Goal: Task Accomplishment & Management: Complete application form

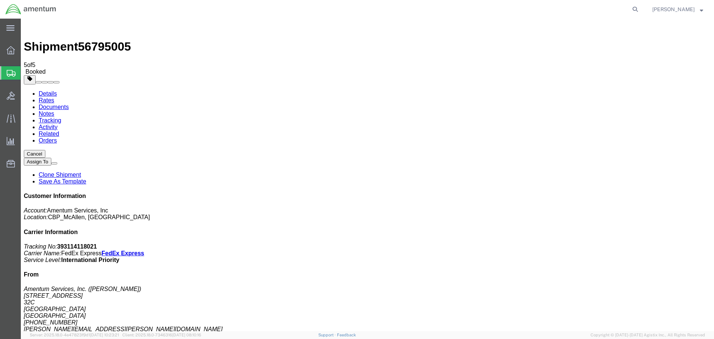
click at [0, 0] on span "Create Shipment" at bounding box center [0, 0] width 0 height 0
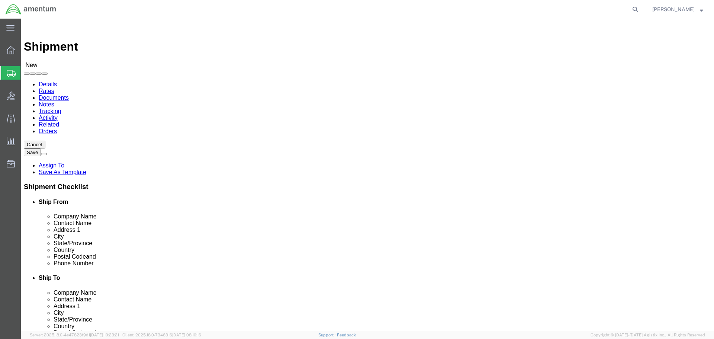
select select "MYPROFILE"
select select "[GEOGRAPHIC_DATA]"
type input "WSD"
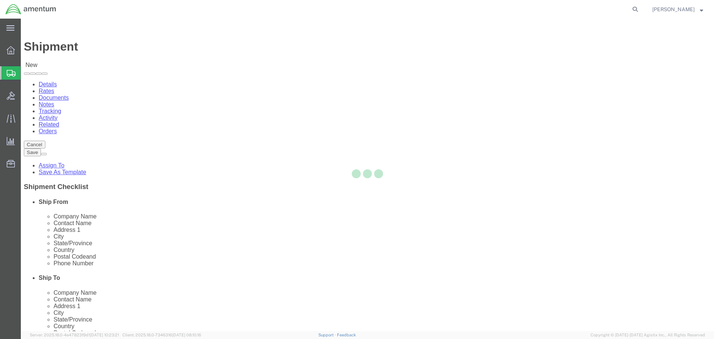
select select "CA"
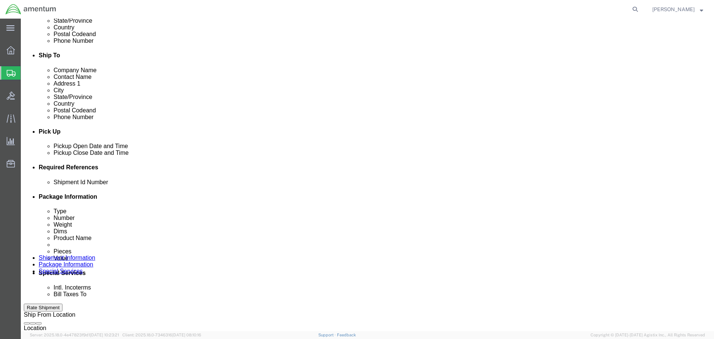
scroll to position [223, 0]
click div
click button "Apply"
click div
click button "Apply"
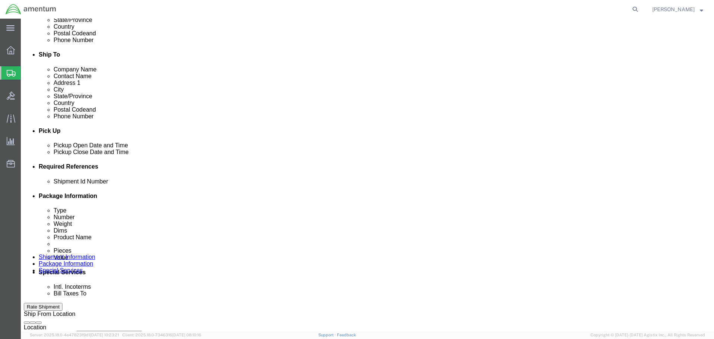
click input "text"
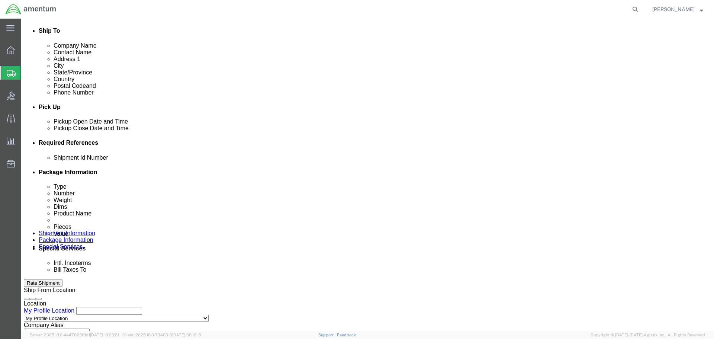
scroll to position [260, 0]
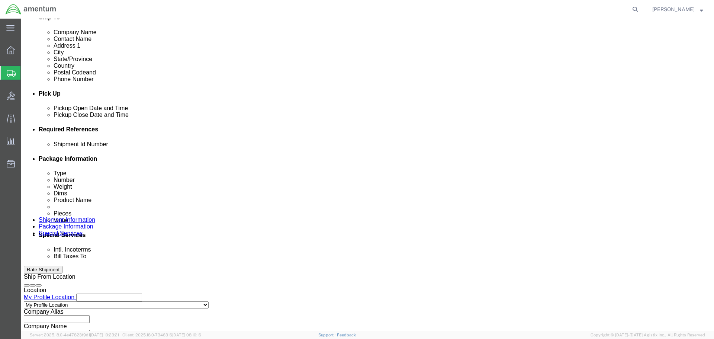
drag, startPoint x: 158, startPoint y: 198, endPoint x: 68, endPoint y: 195, distance: 90.8
click div "Shipment Id Number NUTS FOR 143N"
type input "NUTS FOR 143N"
click button "Add reference"
click select "Select Account Type Activity ID Airline Appointment Number ASN Batch Request # …"
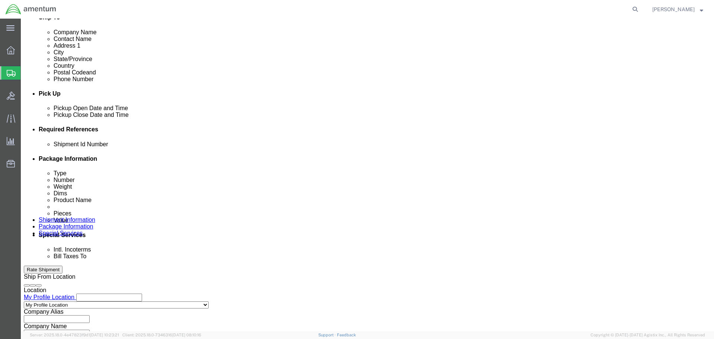
select select "DEPT"
click select "Select Account Type Activity ID Airline Appointment Number ASN Batch Request # …"
click input "text"
paste input "NUTS FOR 143N"
type input "NUTS FOR 143N"
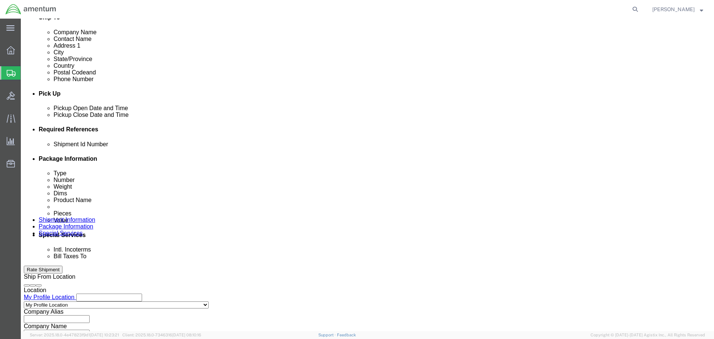
click button "Add reference"
click select "Select Account Type Activity ID Airline Appointment Number ASN Batch Request # …"
select select "CUSTREF"
click select "Select Account Type Activity ID Airline Appointment Number ASN Batch Request # …"
click input "text"
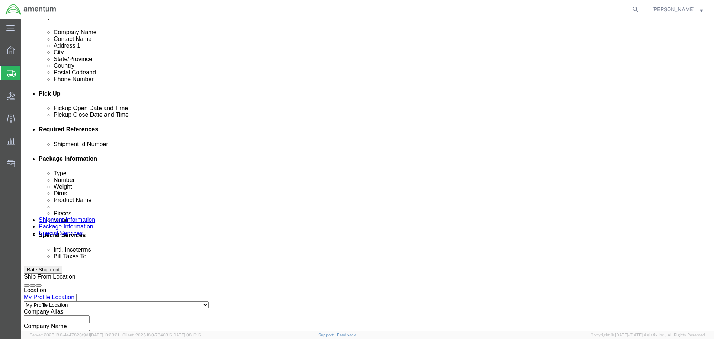
paste input "NUTS FOR 143N"
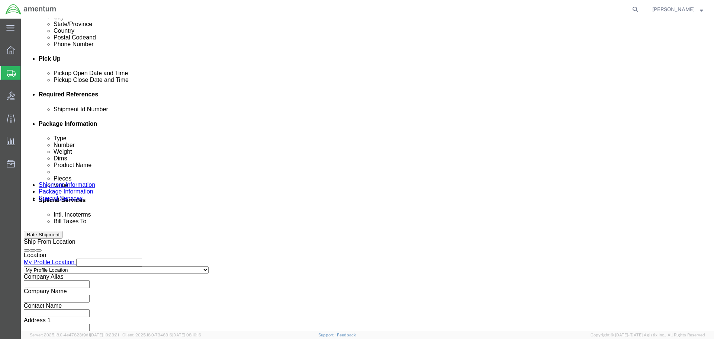
scroll to position [326, 0]
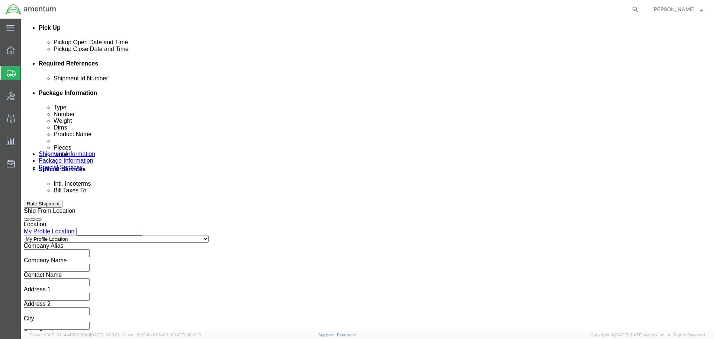
type input "NUTS FOR 143N"
click button "Continue"
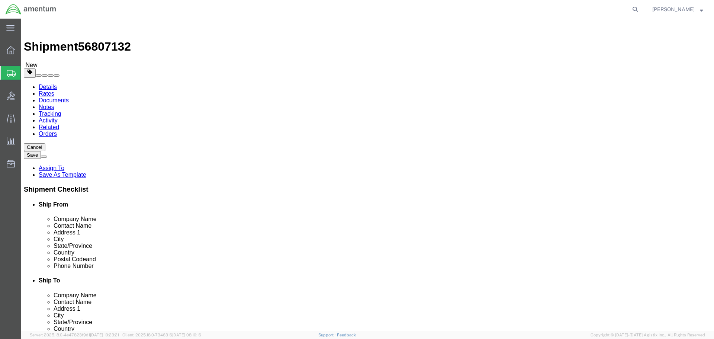
click select "Select BCK Boxes Bale(s) Basket(s) Bolt(s) Bottle(s) Buckets Bulk Bundle(s) Can…"
select select "PAK"
click select "Select BCK Boxes Bale(s) Basket(s) Bolt(s) Bottle(s) Buckets Bulk Bundle(s) Can…"
type input "10.25"
type input "12.75"
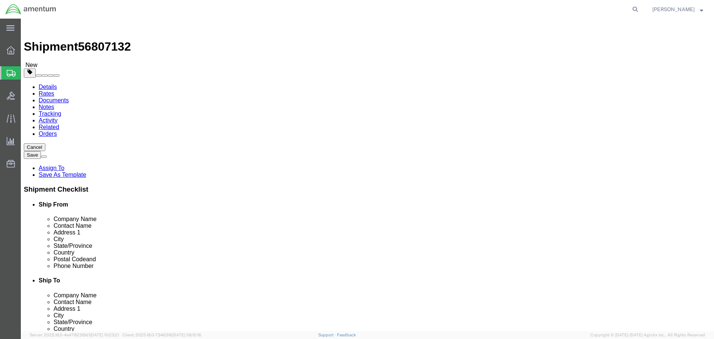
type input "1.00"
drag, startPoint x: 121, startPoint y: 170, endPoint x: 54, endPoint y: 168, distance: 66.2
click div "Weight 0.00 Select kgs lbs Ship. t°"
type input "1"
click link "Add Content"
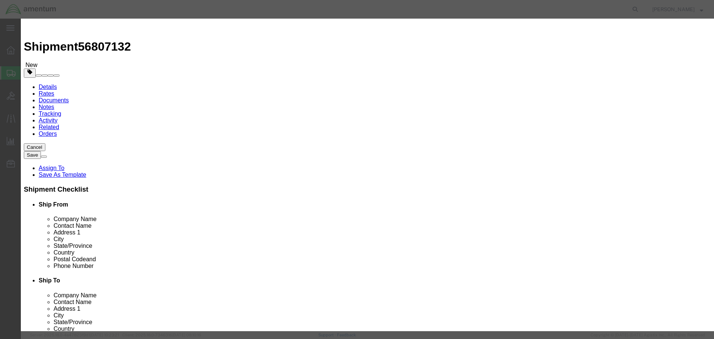
click div "Commodity library"
click input "text"
type input "NUTS"
type input "8"
type input "10"
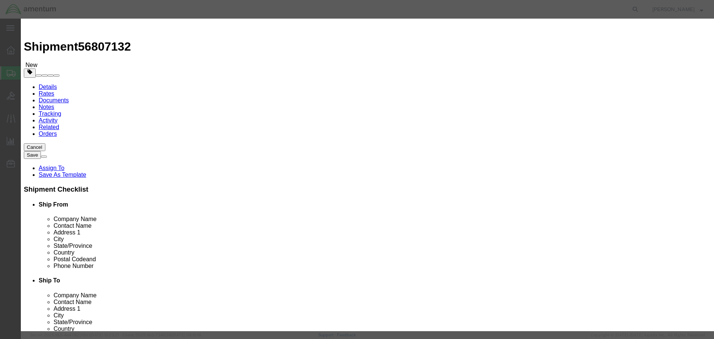
select select "USD"
click button "Save & Close"
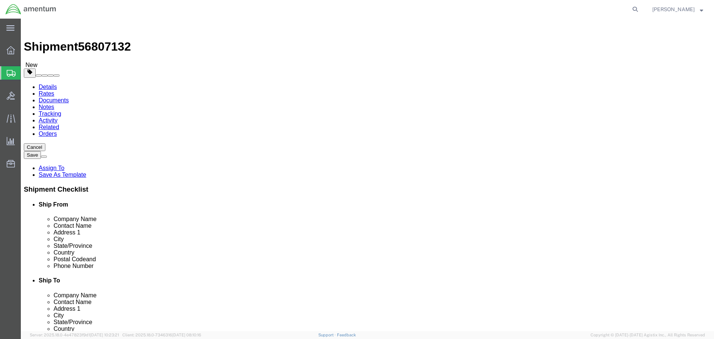
click button "Continue"
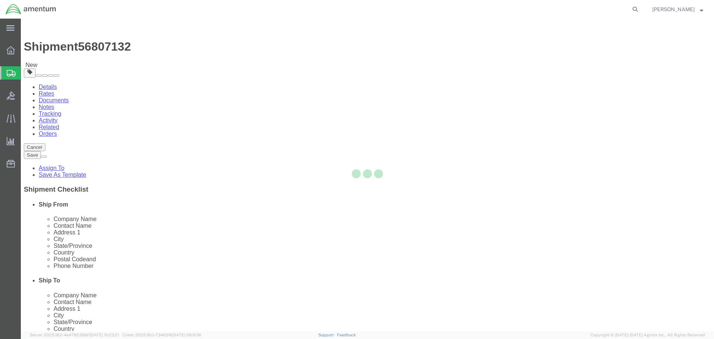
select select
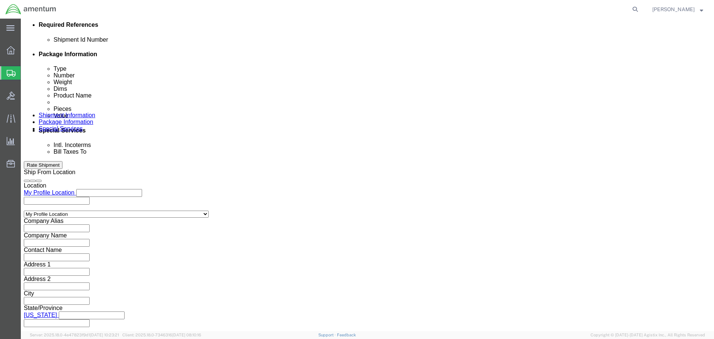
scroll to position [372, 0]
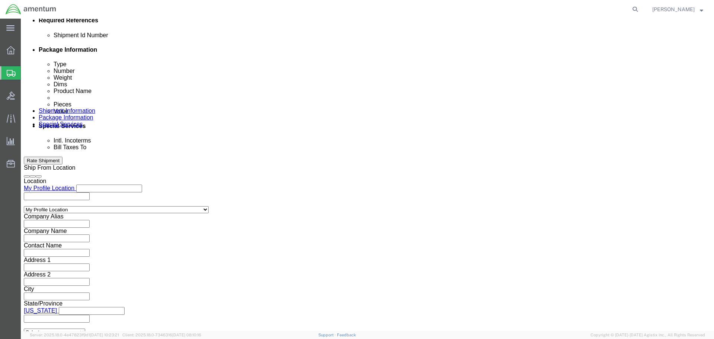
click select "Select Recipient Account Sender/Shipper Third Party Account"
select select "SHIP"
click select "Select Recipient Account Sender/Shipper Third Party Account"
click button "Rate Shipment"
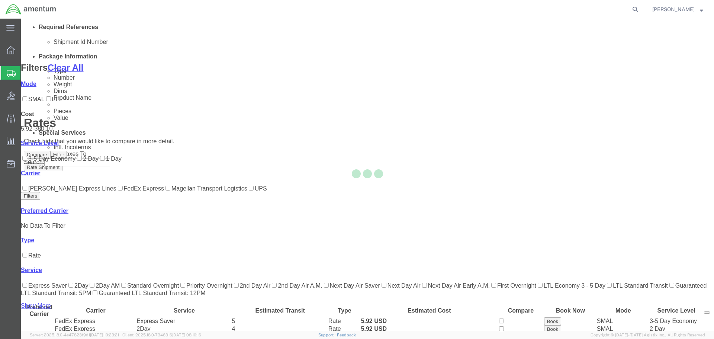
scroll to position [46, 0]
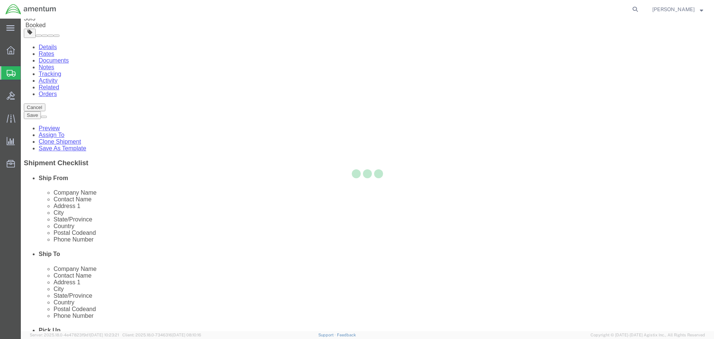
scroll to position [0, 0]
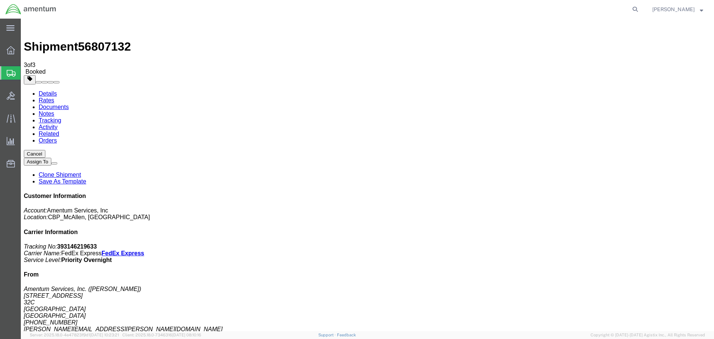
click at [0, 0] on span "Create Shipment" at bounding box center [0, 0] width 0 height 0
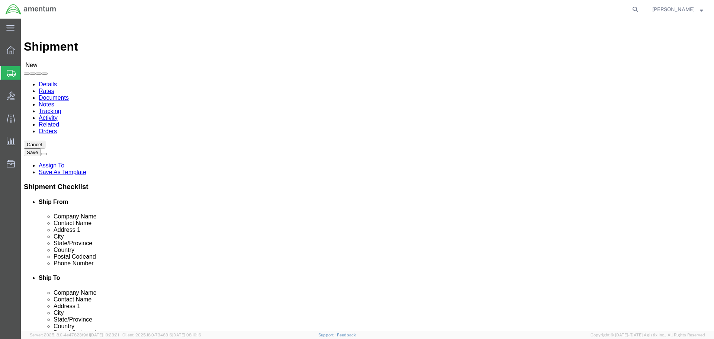
select select "MYPROFILE"
select select "[GEOGRAPHIC_DATA]"
type input "WTU"
select select "49949"
select select "AZ"
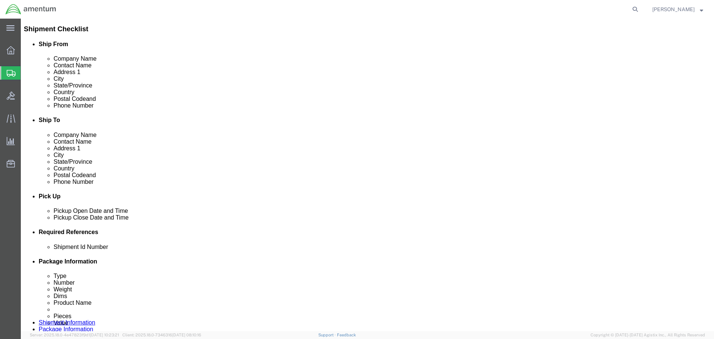
scroll to position [260, 0]
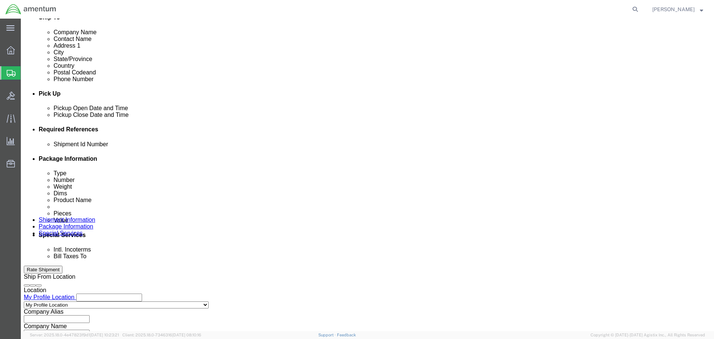
click div
click button "Apply"
click div
click button "Apply"
click input "text"
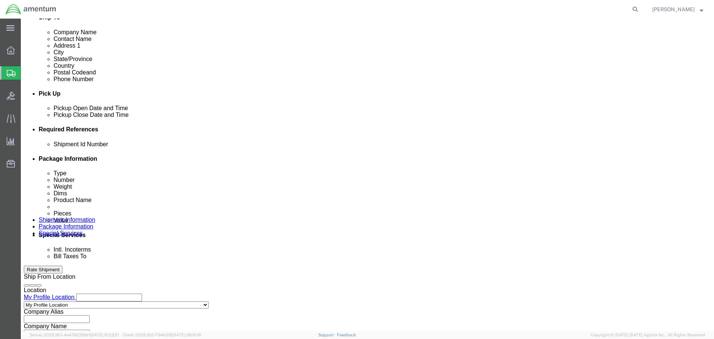
drag, startPoint x: 162, startPoint y: 198, endPoint x: 55, endPoint y: 202, distance: 106.5
click div "Shipment Id Number BALL JOINTS FOR 2907A"
type input "BALL JOINTS FOR 2907A"
click button "Add reference"
click select "Select Account Type Activity ID Airline Appointment Number ASN Batch Request # …"
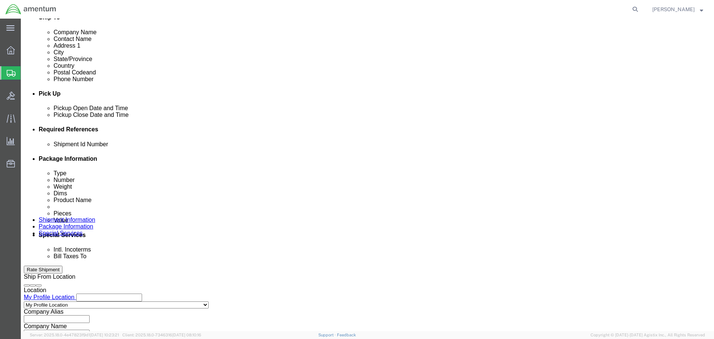
select select "DEPT"
click select "Select Account Type Activity ID Airline Appointment Number ASN Batch Request # …"
click input "text"
paste input "BALL JOINTS FOR 2907A"
type input "BALL JOINTS FOR 2907A"
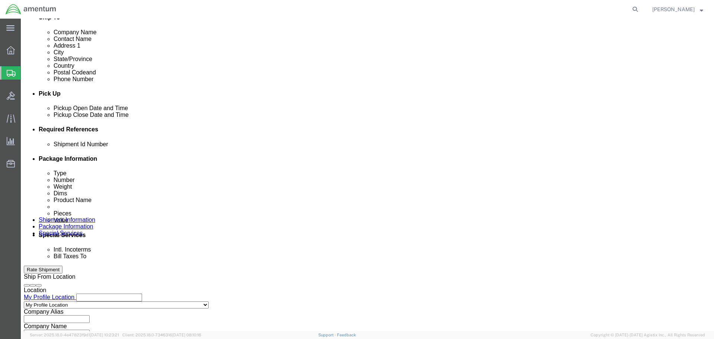
click button "Add reference"
click div "Shipment Id Number BALL JOINTS FOR 2907A Select Account Type Activity ID Airlin…"
click select "Select Account Type Activity ID Airline Appointment Number ASN Batch Request # …"
select select "CUSTREF"
click select "Select Account Type Activity ID Airline Appointment Number ASN Batch Request # …"
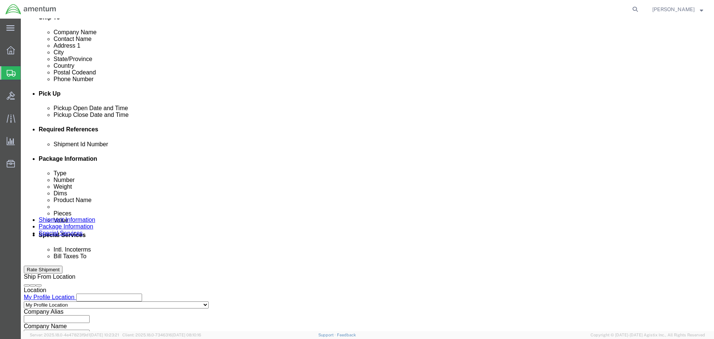
click input "text"
paste input "BALL JOINTS FOR 2907A"
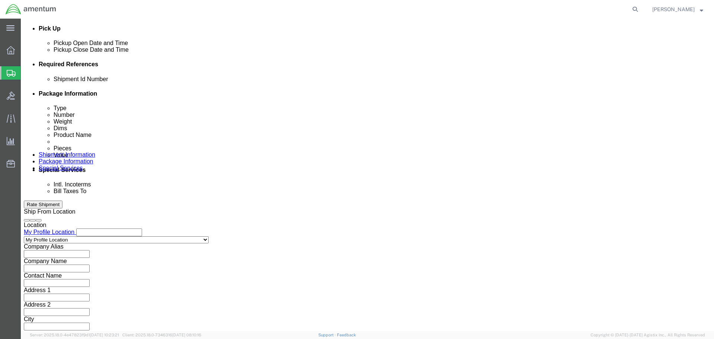
scroll to position [326, 0]
type input "BALL JOINTS FOR 2907A"
click button "Continue"
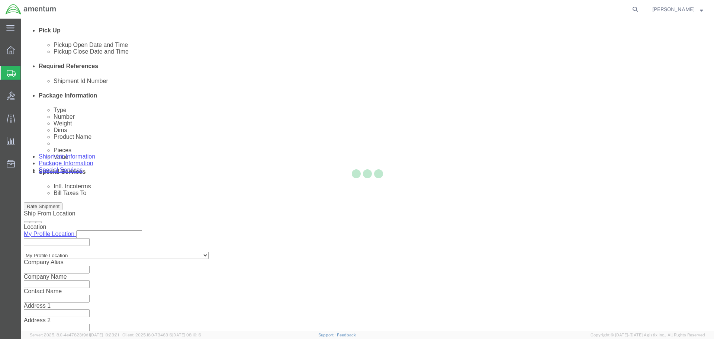
select select "CBOX"
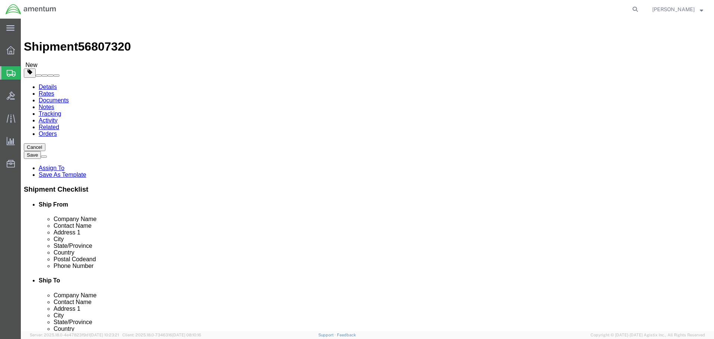
click input "text"
type input "15"
type input "9"
type input "4"
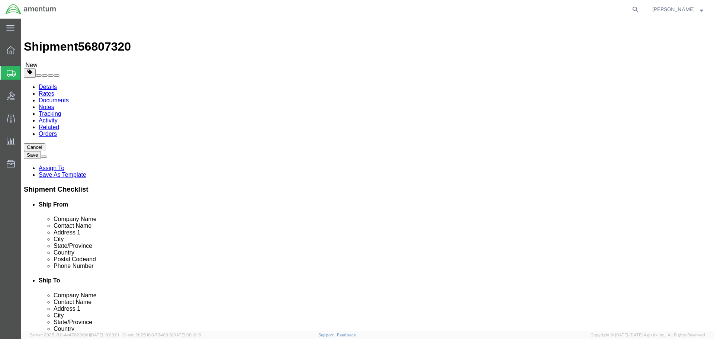
click link "Add Content"
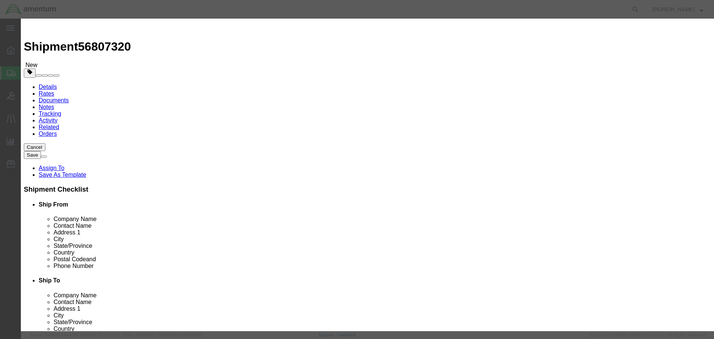
click input "text"
paste input "BALL JOINTS FOR 2907A"
type input "BALL JOINTS"
type input "3"
type input "10"
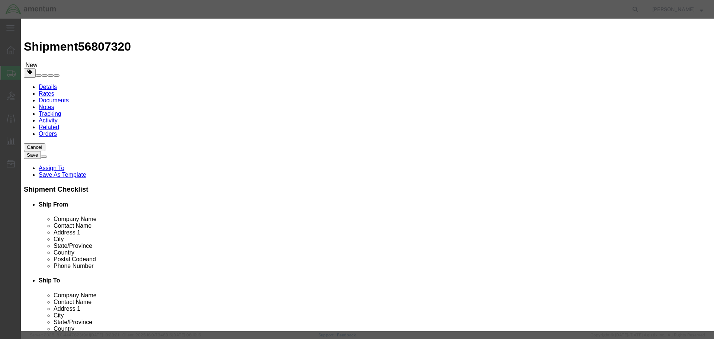
select select "USD"
click button "Save & Close"
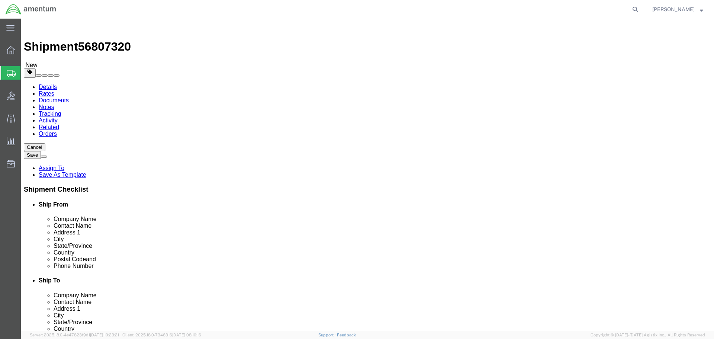
click button "Continue"
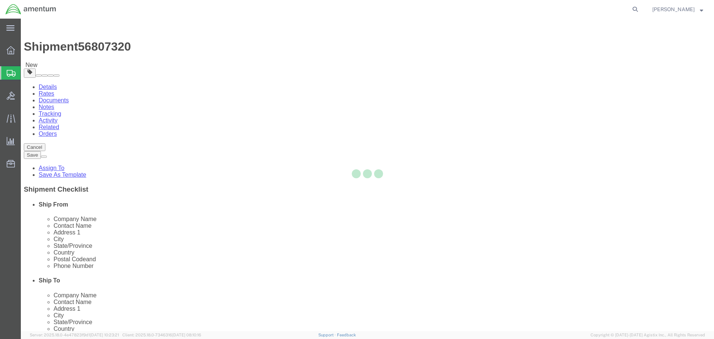
select select
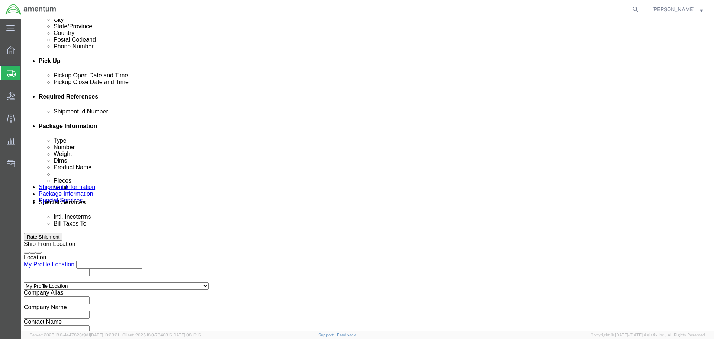
scroll to position [298, 0]
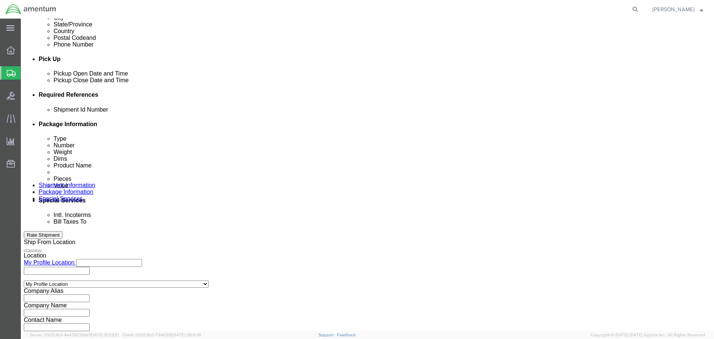
click select "Select Recipient Account Sender/Shipper Third Party Account"
select select "SHIP"
click select "Select Recipient Account Sender/Shipper Third Party Account"
click button "Rate Shipment"
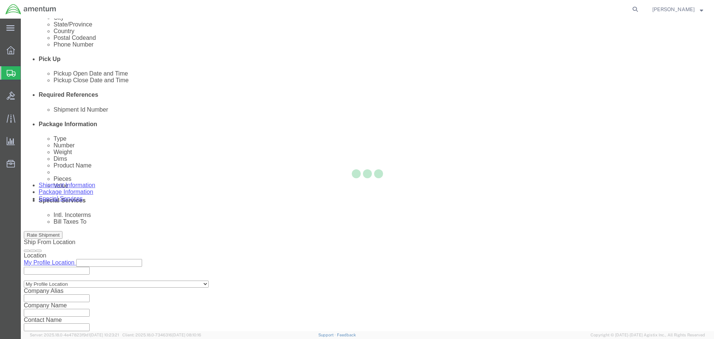
scroll to position [76, 0]
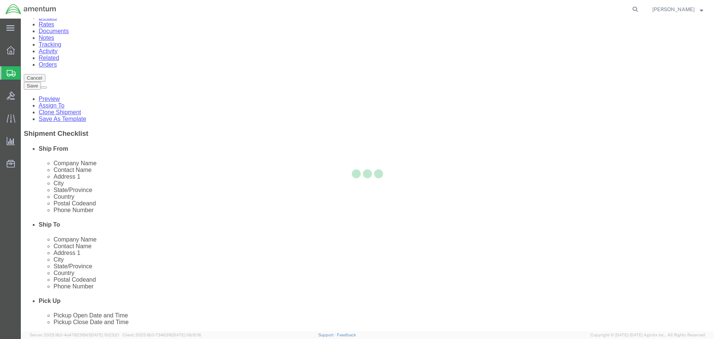
scroll to position [0, 0]
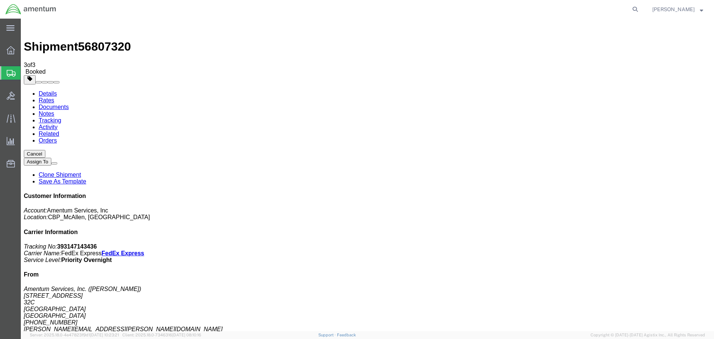
drag, startPoint x: 311, startPoint y: 131, endPoint x: 383, endPoint y: 198, distance: 99.0
